Goal: Browse casually

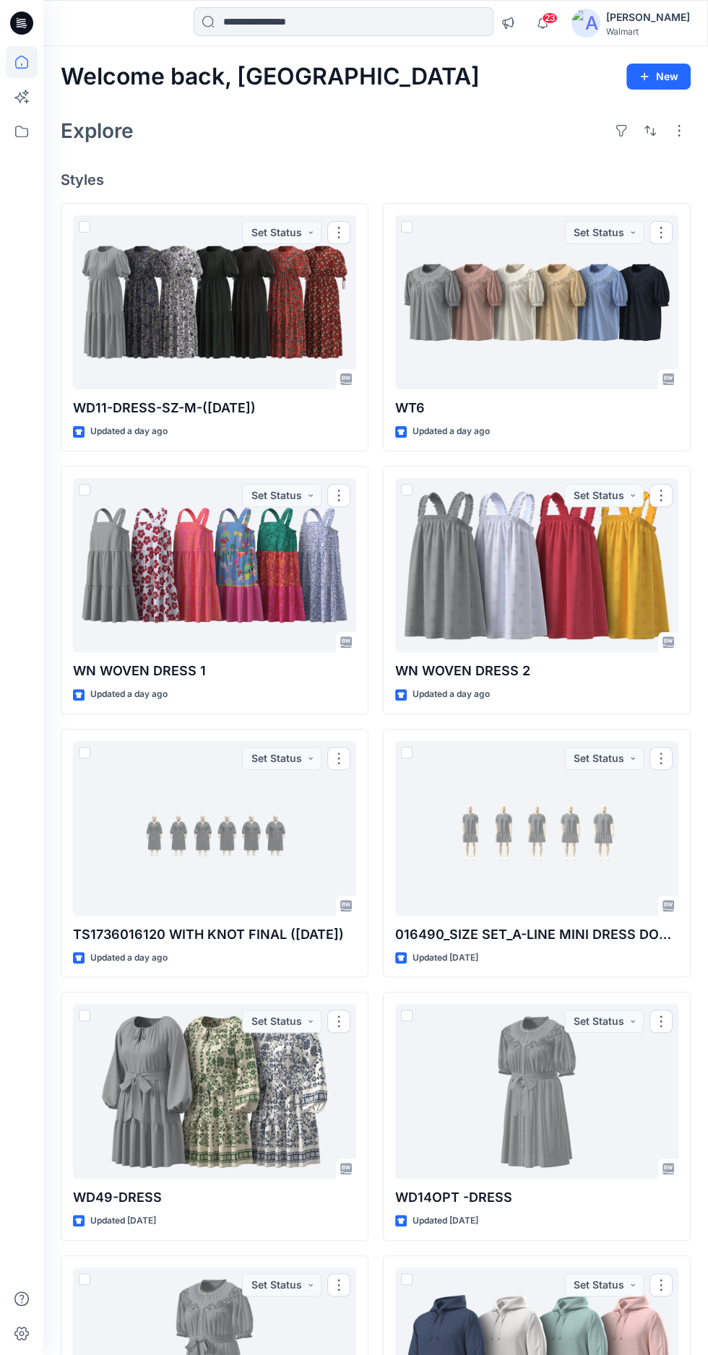
click at [230, 295] on div at bounding box center [214, 302] width 283 height 175
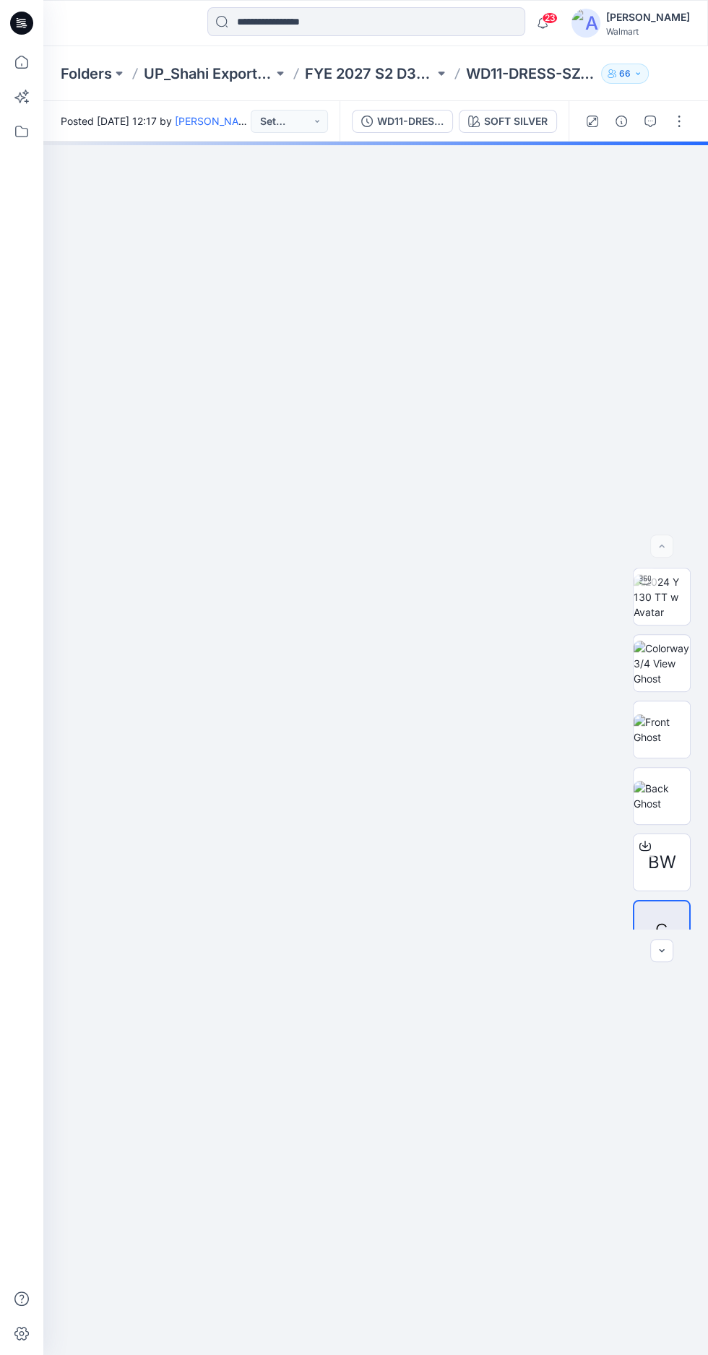
click at [658, 620] on img at bounding box center [661, 596] width 56 height 45
click at [663, 811] on img at bounding box center [661, 796] width 56 height 30
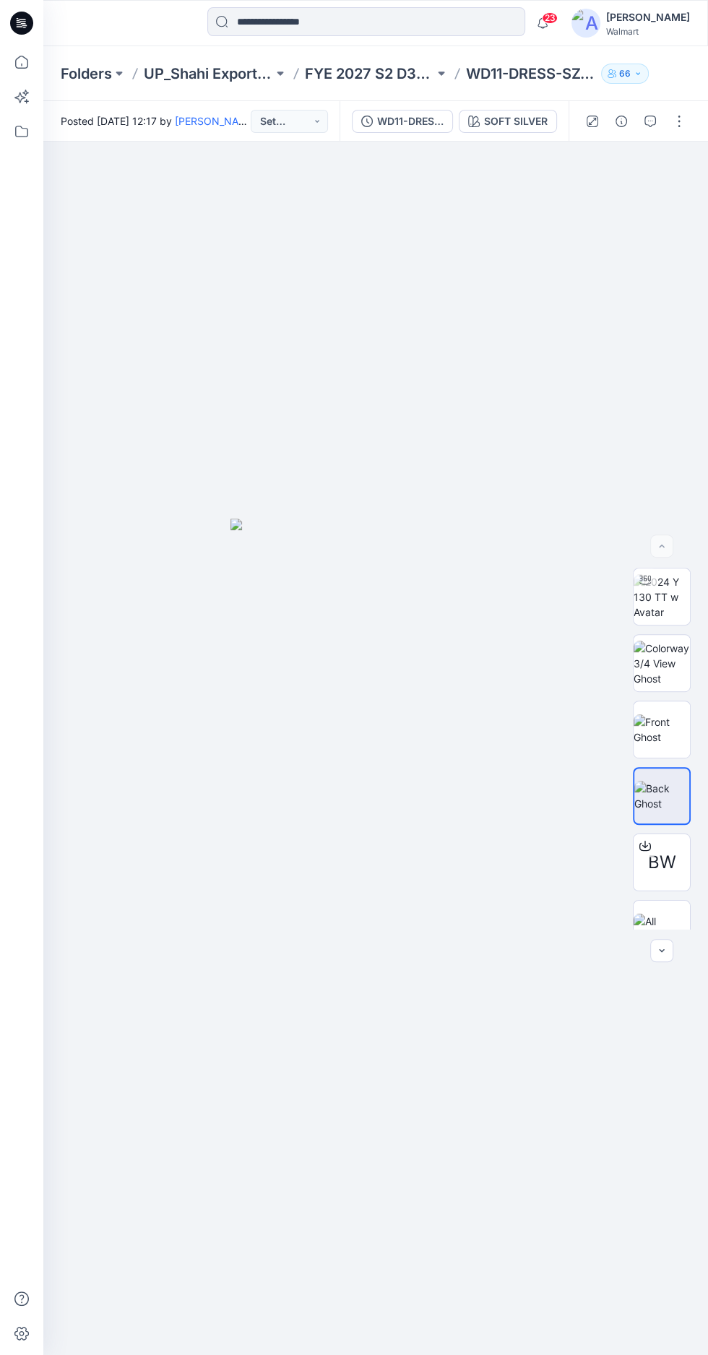
click at [682, 745] on img at bounding box center [661, 729] width 56 height 30
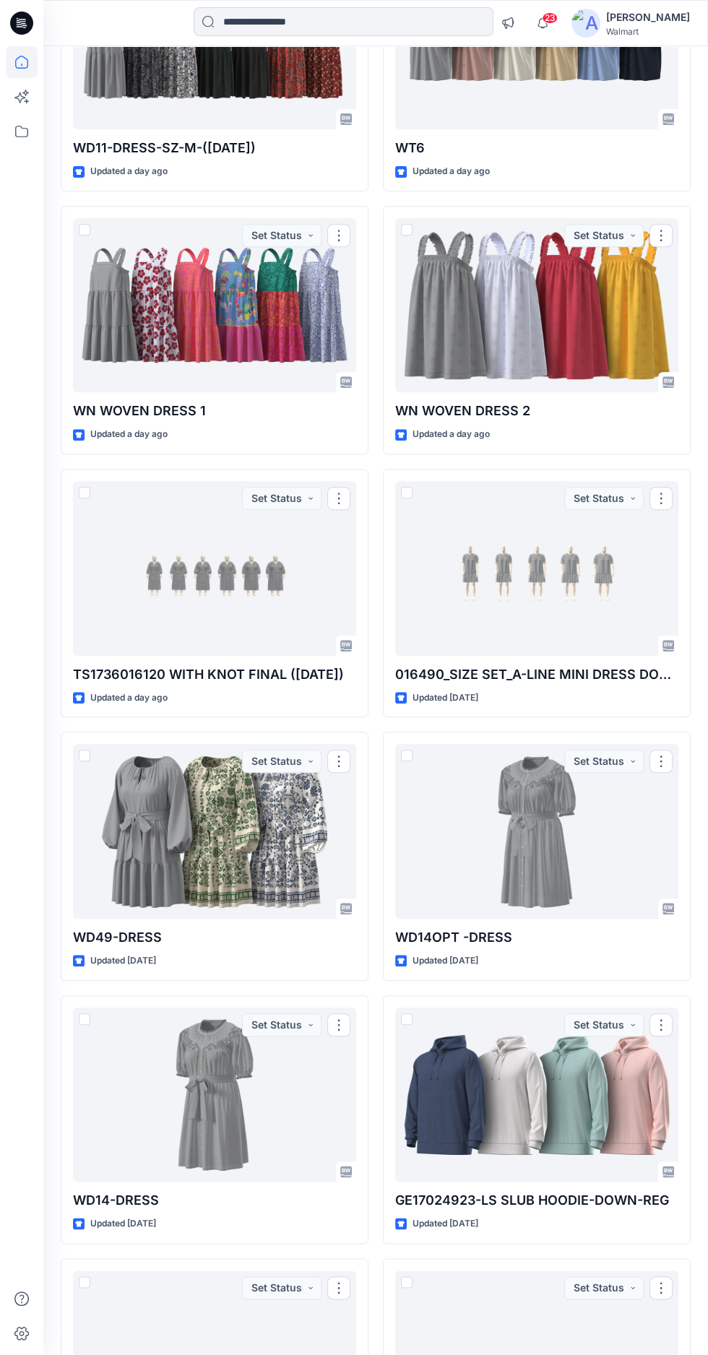
scroll to position [276, 0]
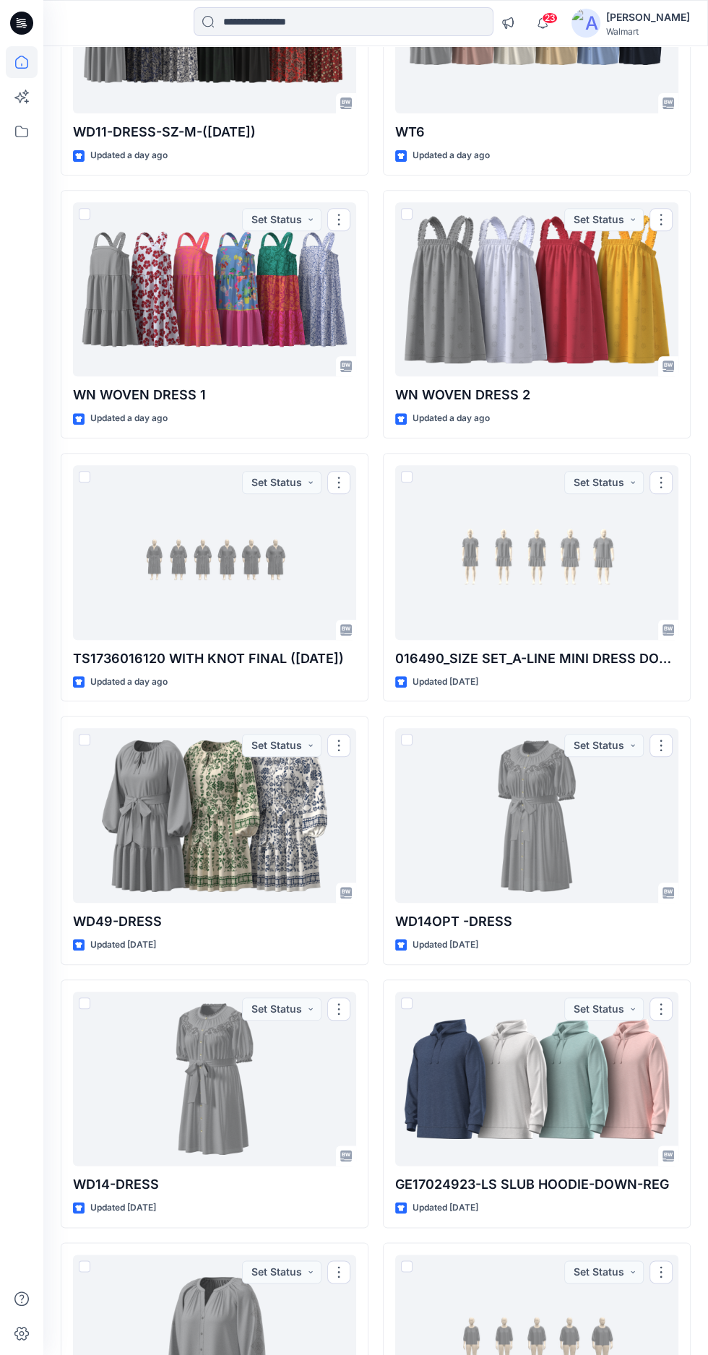
click at [212, 1102] on div at bounding box center [214, 1079] width 283 height 175
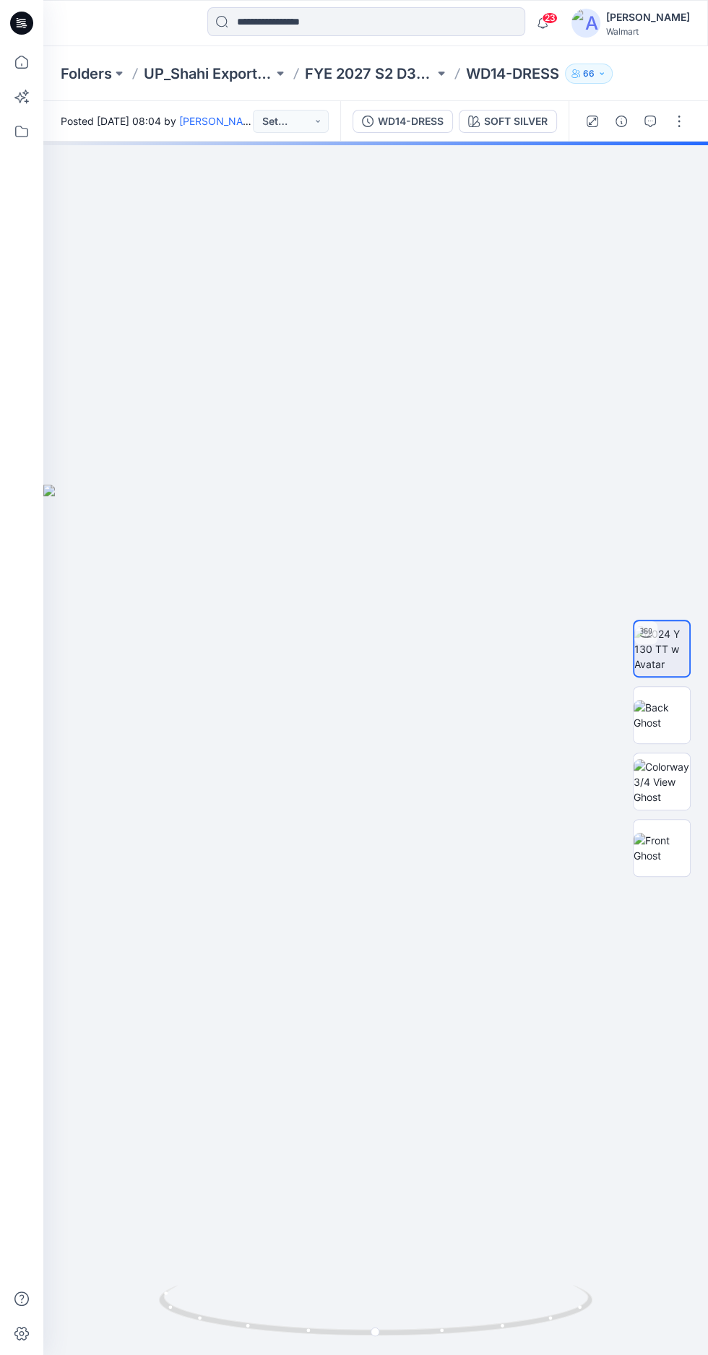
click at [668, 672] on img at bounding box center [661, 648] width 55 height 45
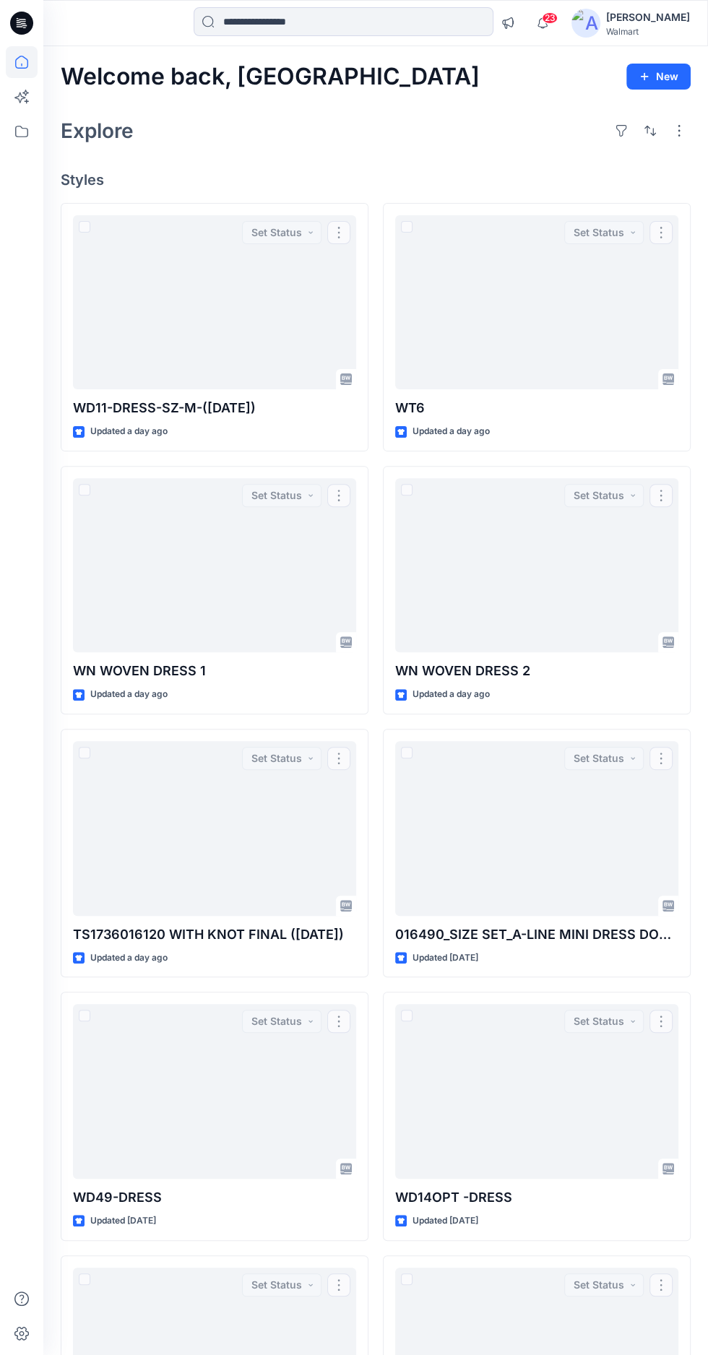
scroll to position [276, 0]
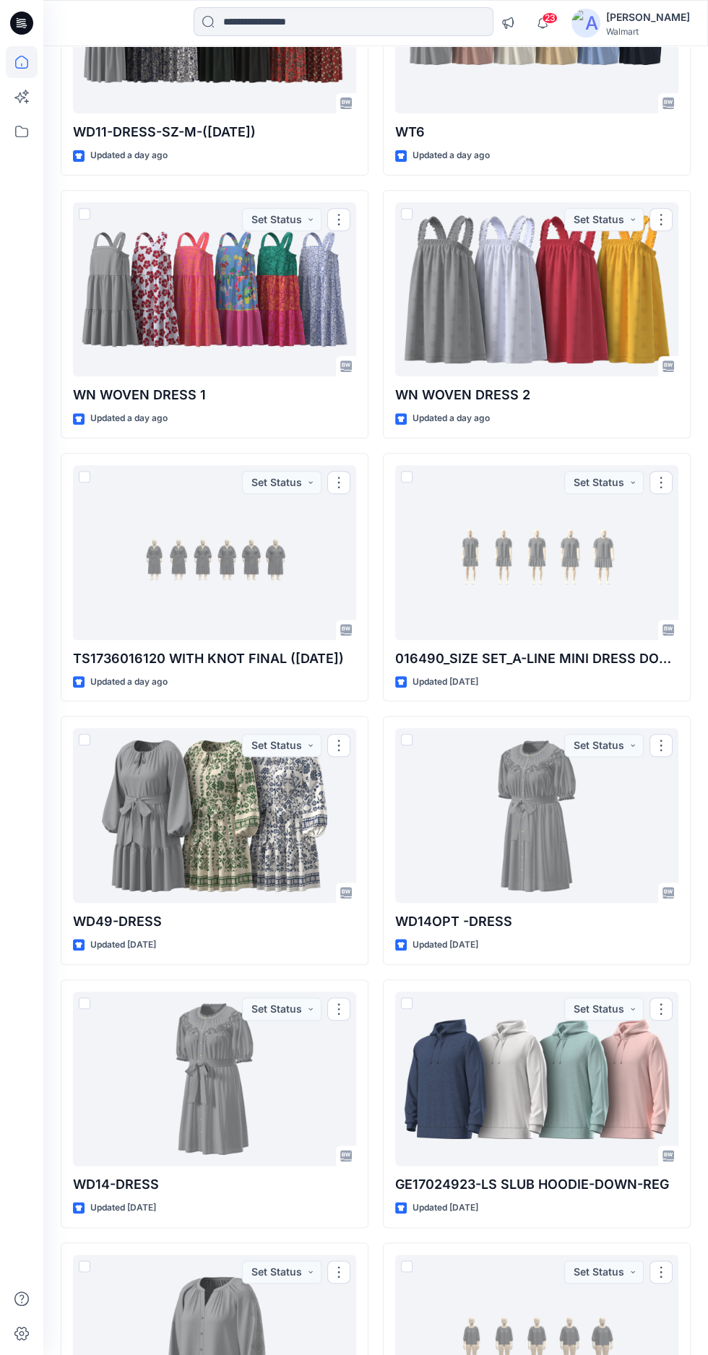
click at [581, 832] on div at bounding box center [536, 815] width 283 height 175
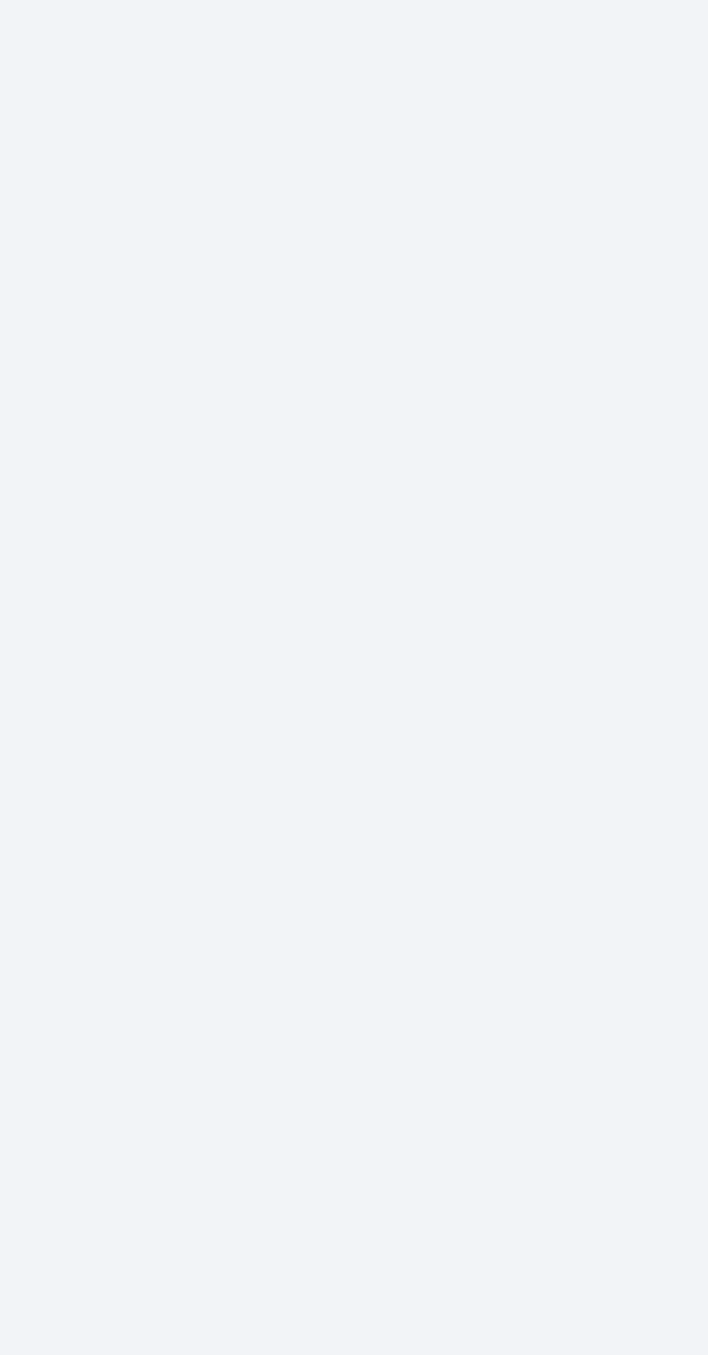
click at [213, 778] on div at bounding box center [375, 748] width 664 height 1213
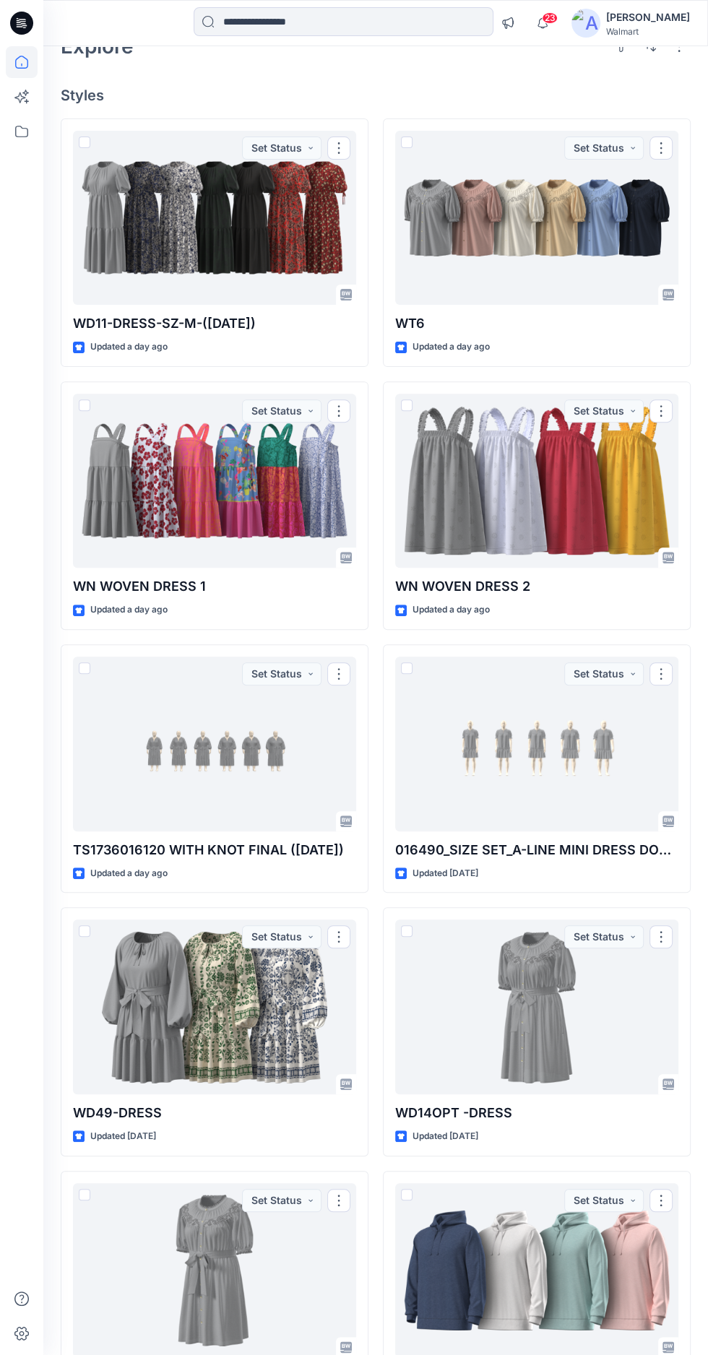
scroll to position [82, 0]
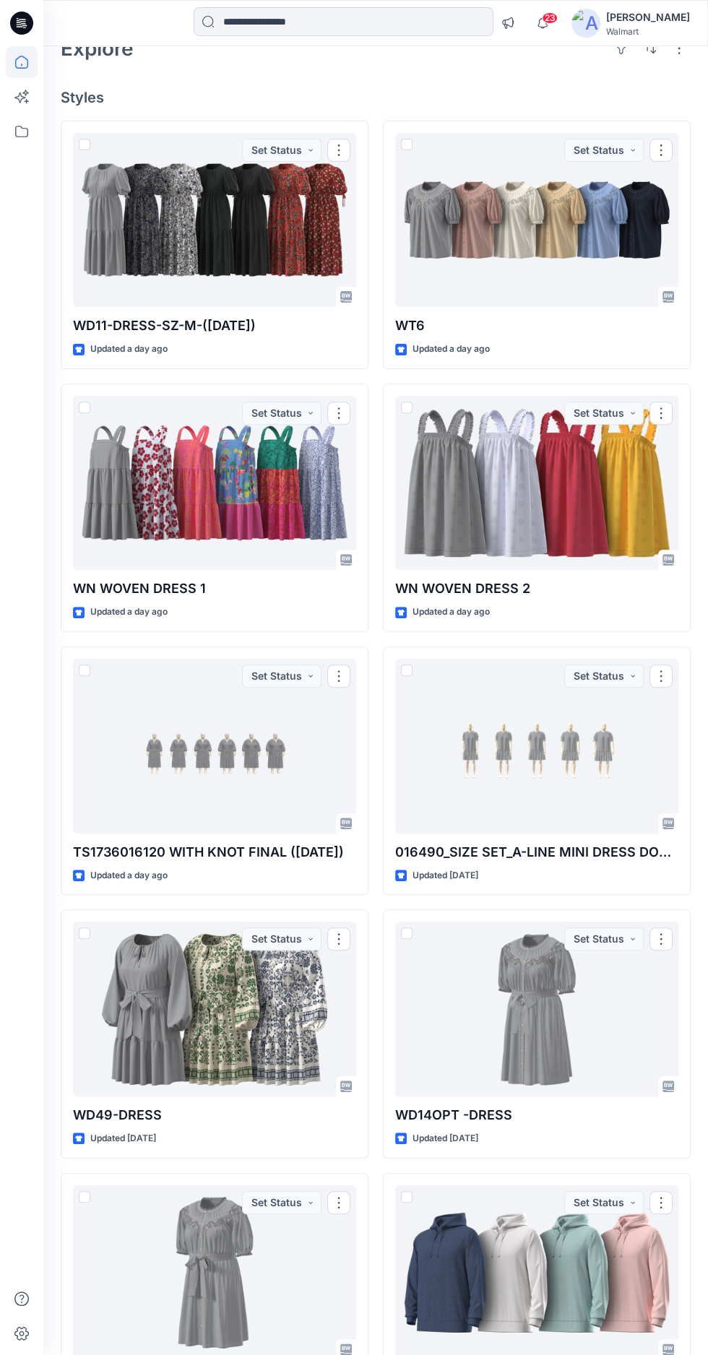
click at [209, 767] on div at bounding box center [214, 746] width 283 height 175
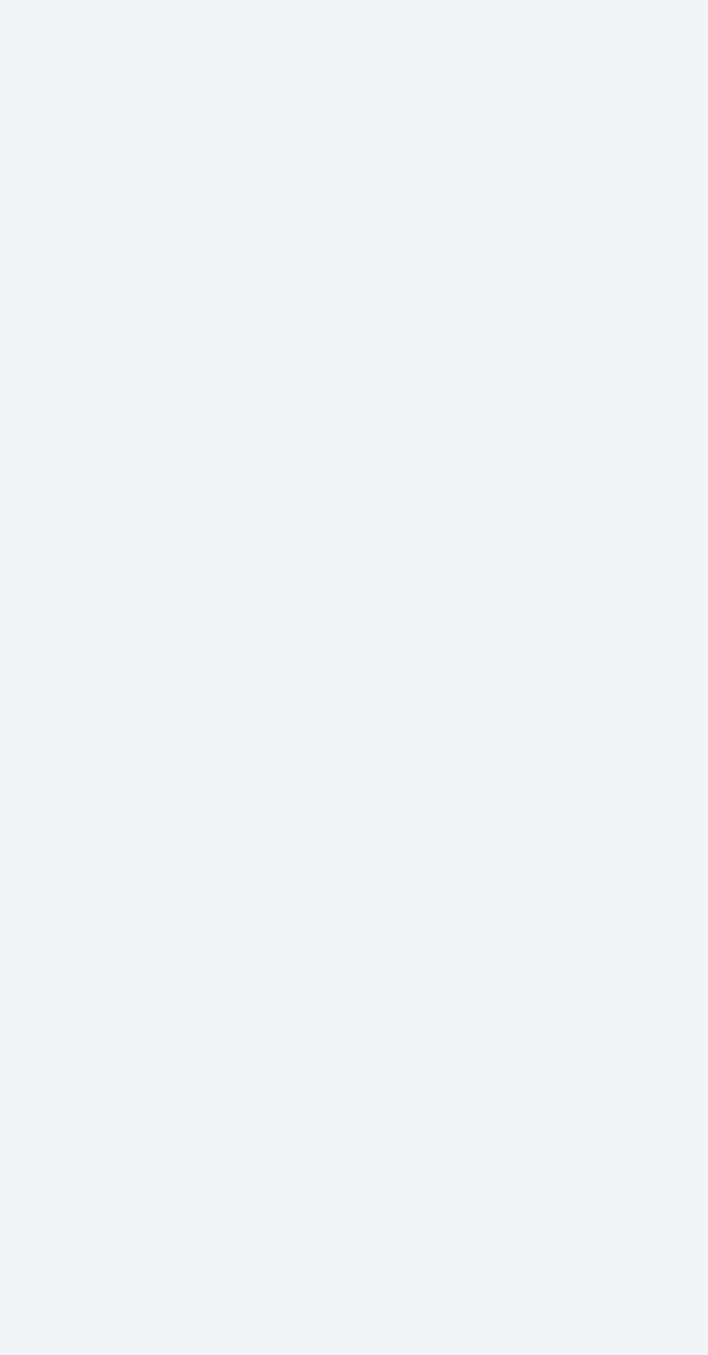
scroll to position [84, 0]
click at [233, 711] on div at bounding box center [375, 748] width 664 height 1213
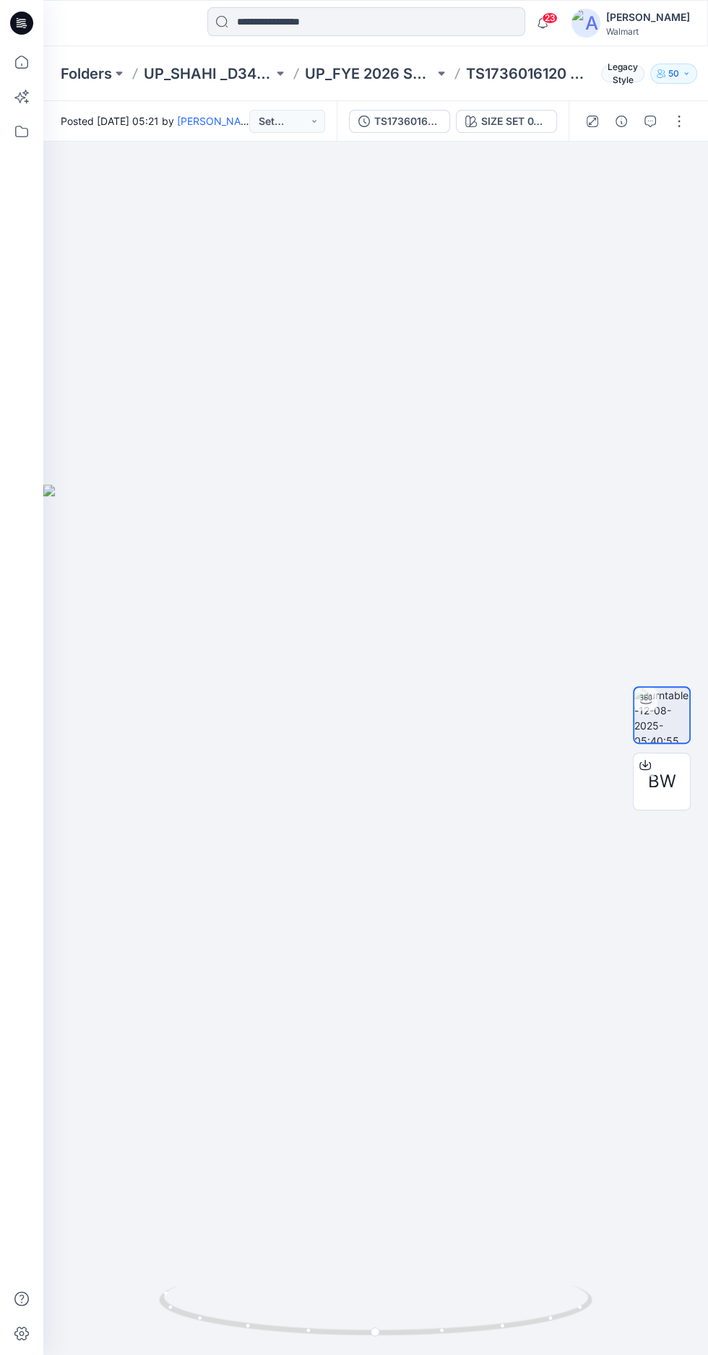
scroll to position [0, 0]
click at [511, 121] on div "SIZE SET 0X TO 5X" at bounding box center [514, 121] width 66 height 16
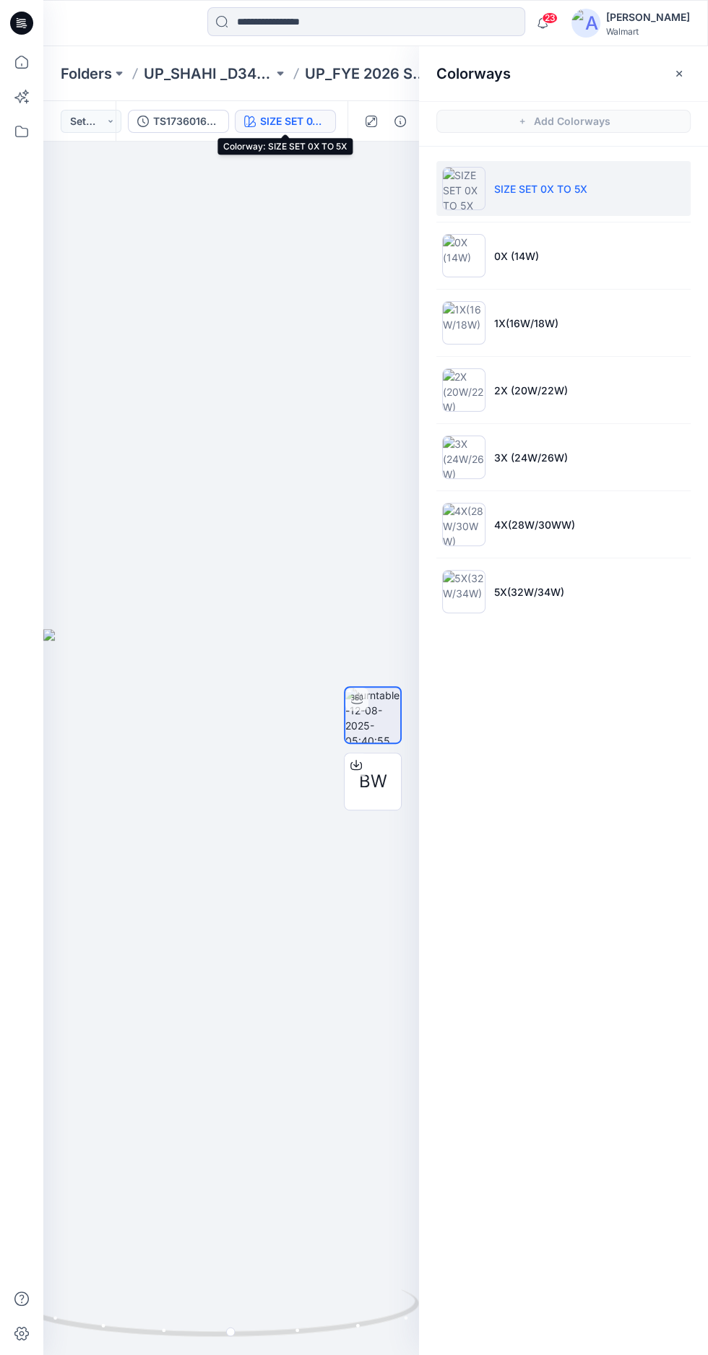
click at [589, 270] on li "0X (14W)" at bounding box center [563, 255] width 254 height 55
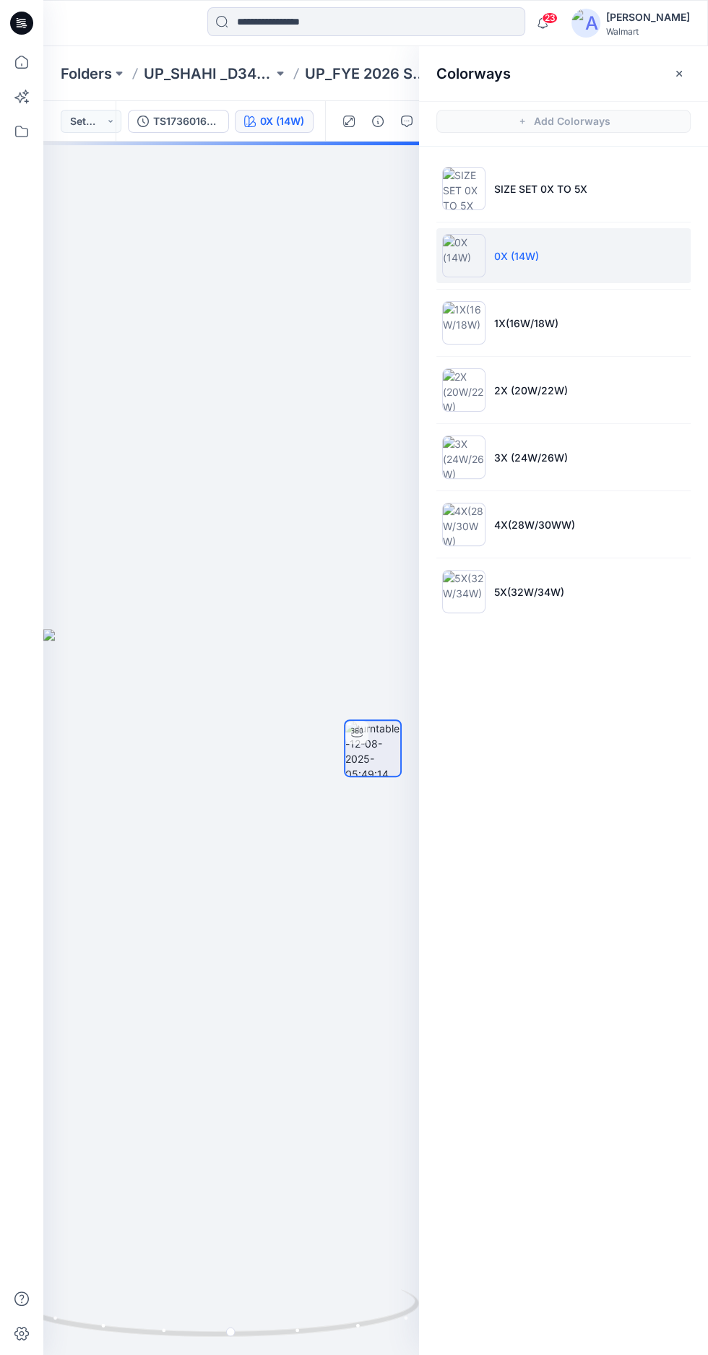
click at [678, 73] on icon "button" at bounding box center [678, 73] width 5 height 5
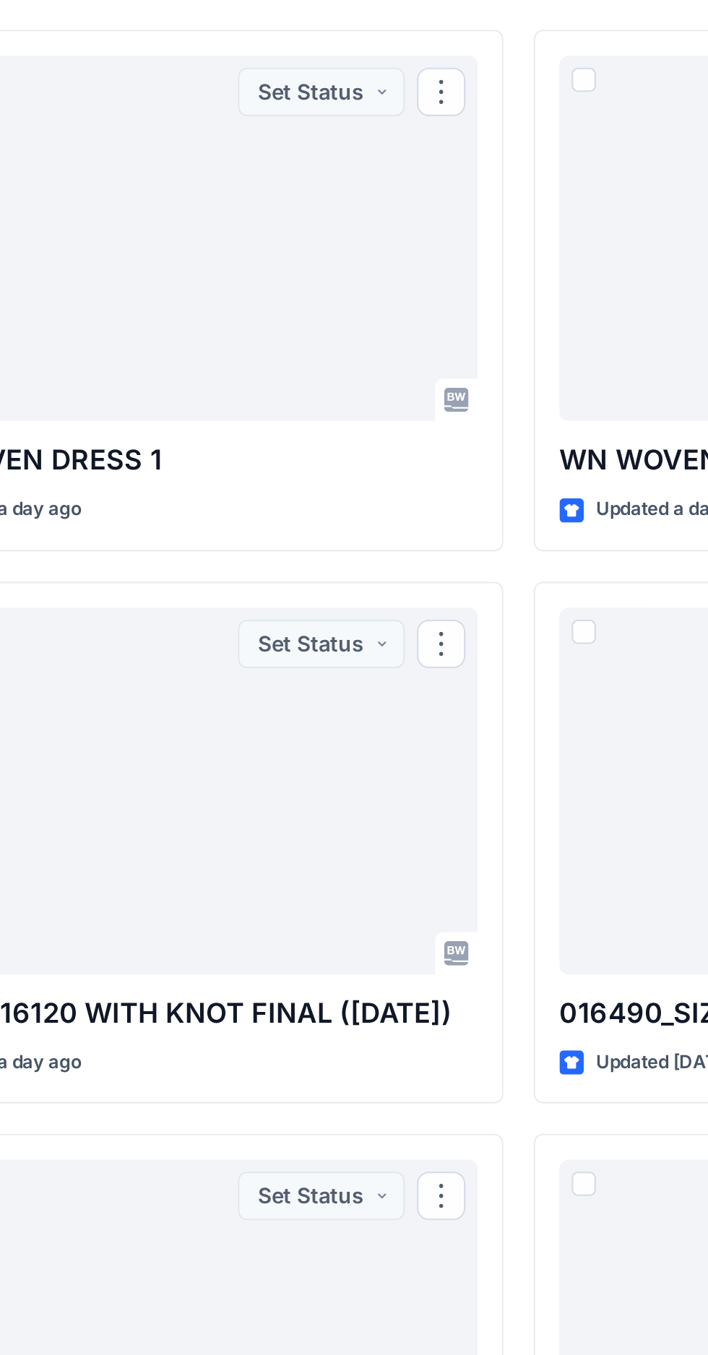
scroll to position [82, 0]
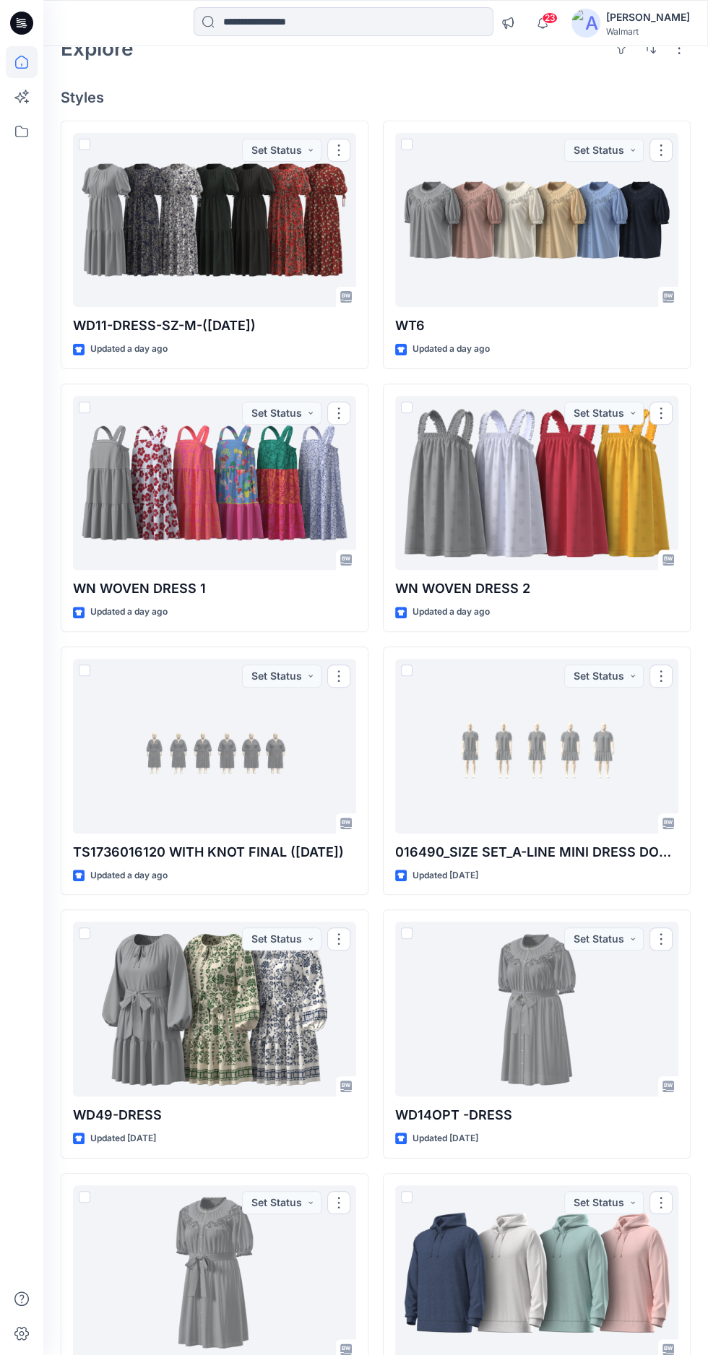
click at [545, 786] on div at bounding box center [536, 746] width 283 height 175
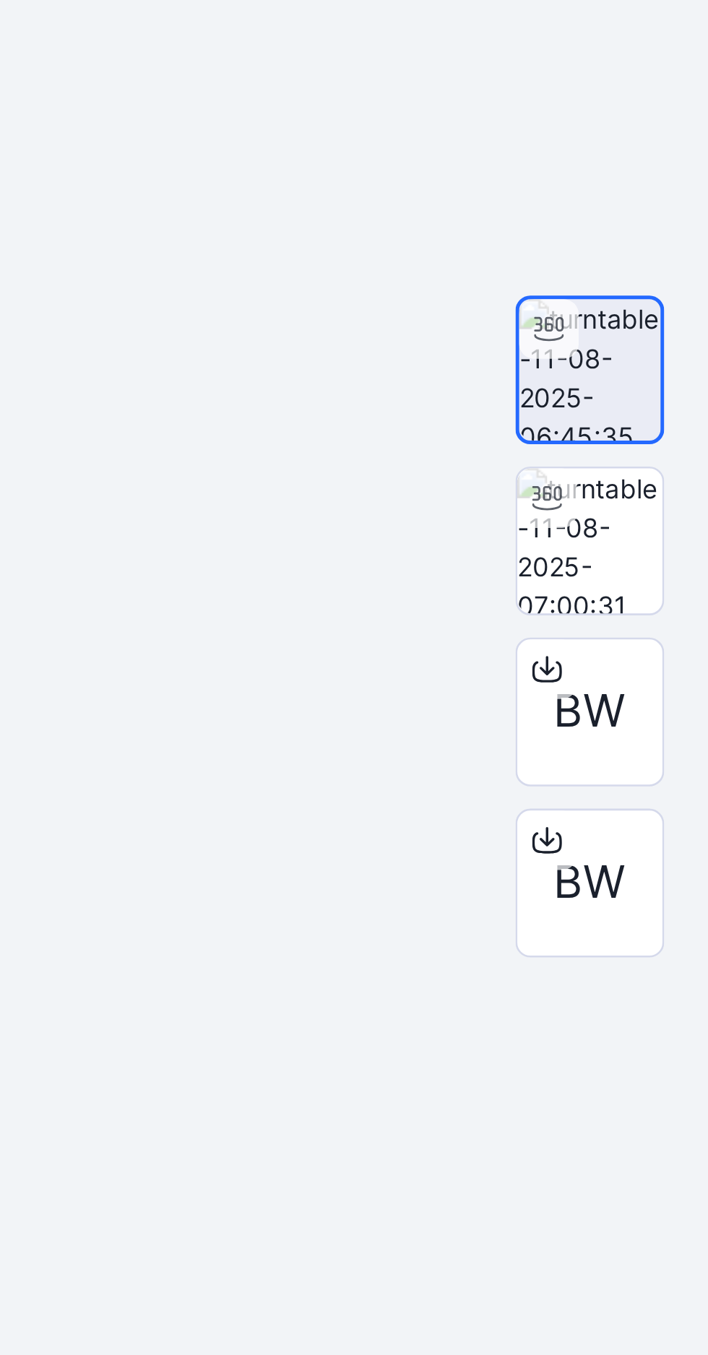
click at [671, 743] on img at bounding box center [661, 715] width 56 height 56
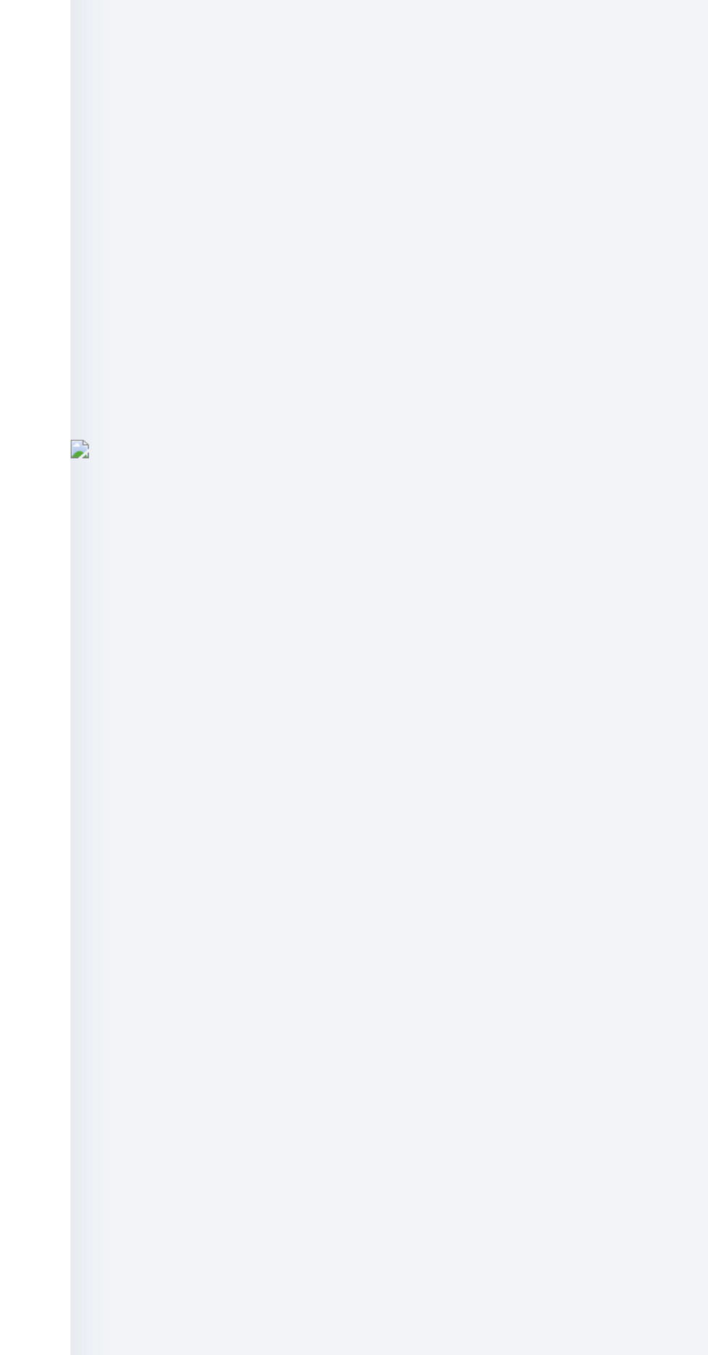
scroll to position [3, 0]
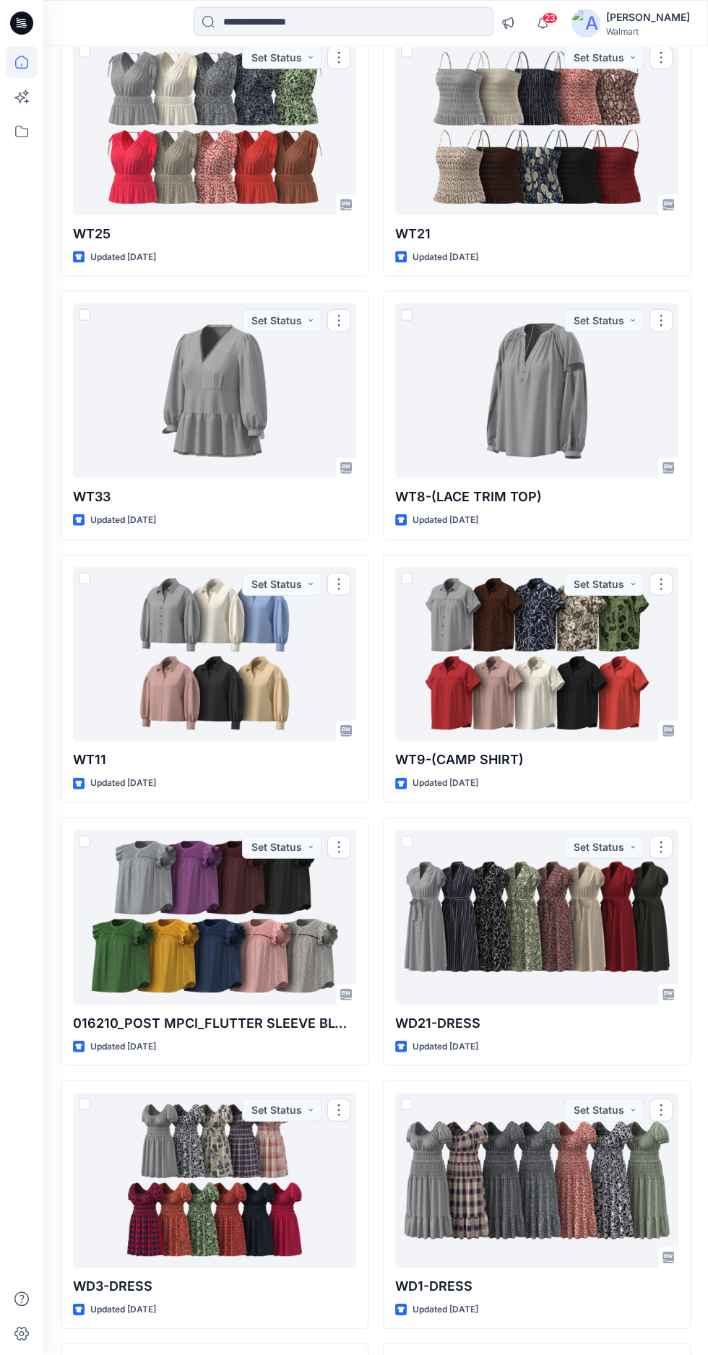
scroll to position [2028, 0]
